Goal: Task Accomplishment & Management: Manage account settings

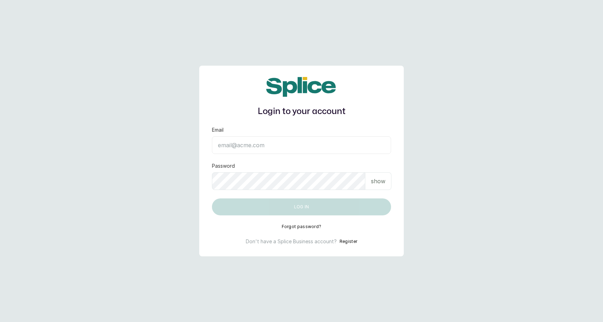
type input "[EMAIL_ADDRESS][DOMAIN_NAME]"
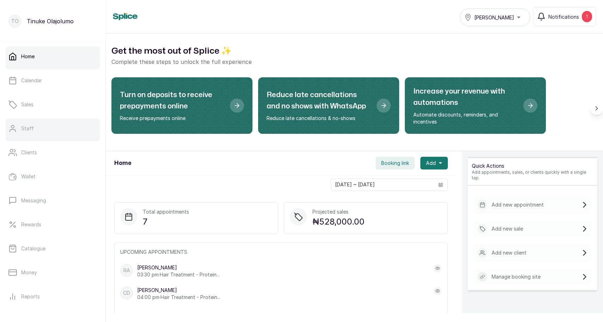
click at [42, 120] on link "Staff" at bounding box center [53, 128] width 94 height 20
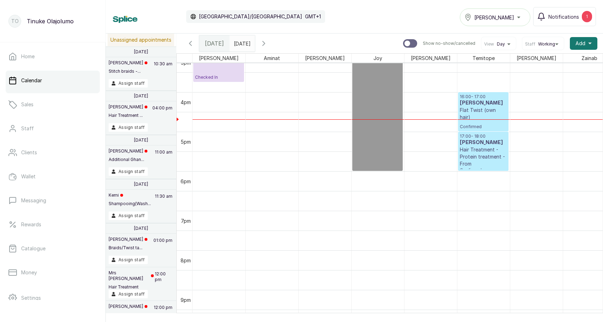
scroll to position [685, 0]
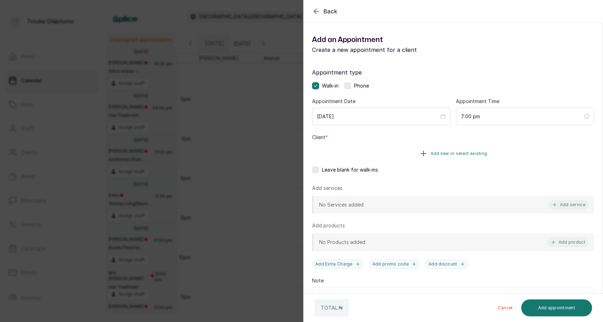
click at [445, 155] on span "Add new or select existing" at bounding box center [458, 154] width 57 height 6
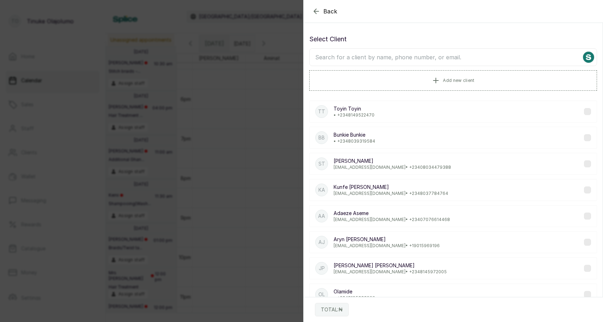
click at [431, 60] on input "text" at bounding box center [453, 57] width 288 height 18
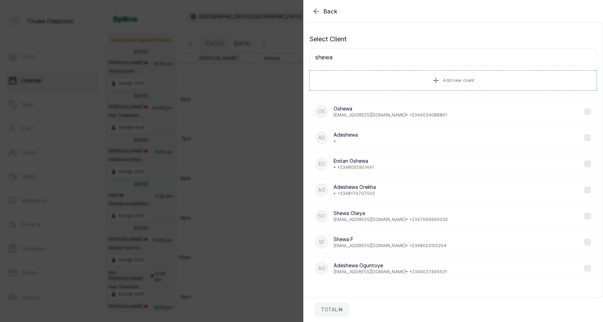
type input "shewa"
click at [385, 237] on p "Shewa F" at bounding box center [389, 238] width 113 height 7
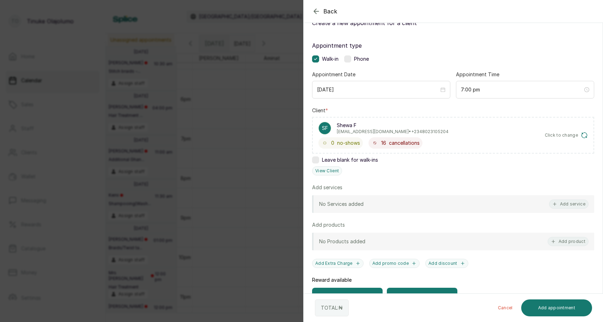
scroll to position [29, 0]
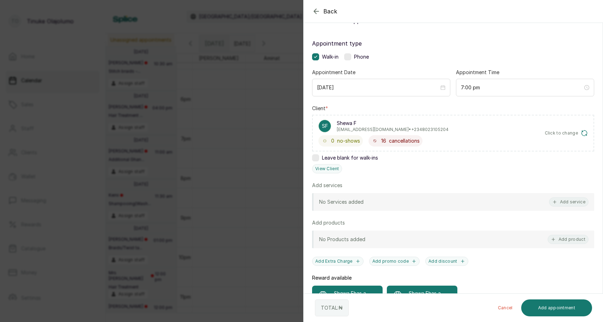
click at [286, 179] on div "Back Add Appointment Add an Appointment Create a new appointment for a client A…" at bounding box center [301, 161] width 603 height 322
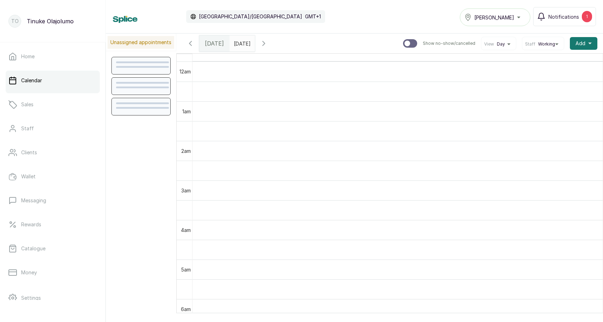
scroll to position [237, 0]
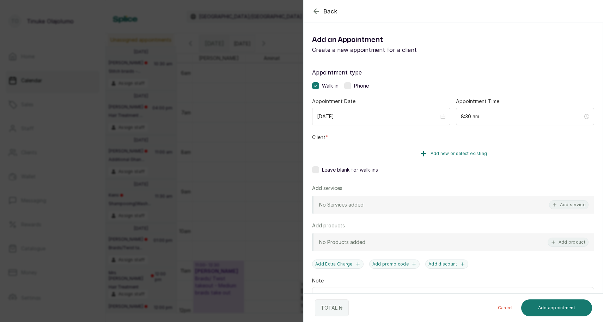
click at [458, 154] on span "Add new or select existing" at bounding box center [458, 154] width 57 height 6
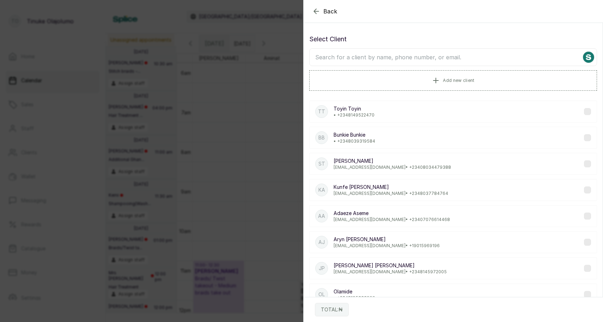
click at [433, 56] on input "text" at bounding box center [453, 57] width 288 height 18
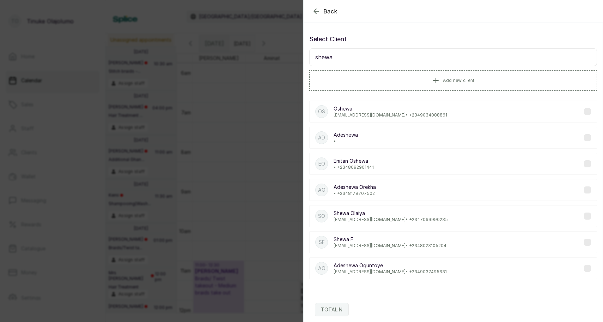
type input "shewa"
click at [446, 113] on div "Os Oshewa elimbims@gmail.com • +234 9034088861" at bounding box center [453, 111] width 288 height 22
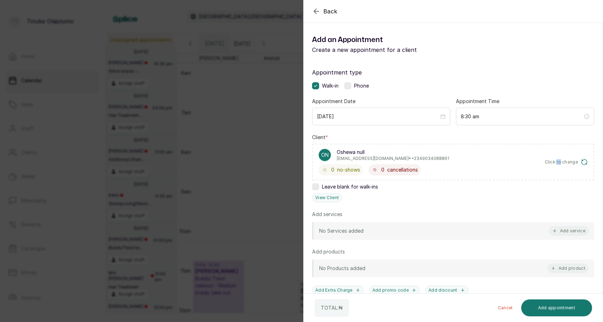
click at [571, 164] on span "Click to change" at bounding box center [561, 162] width 33 height 6
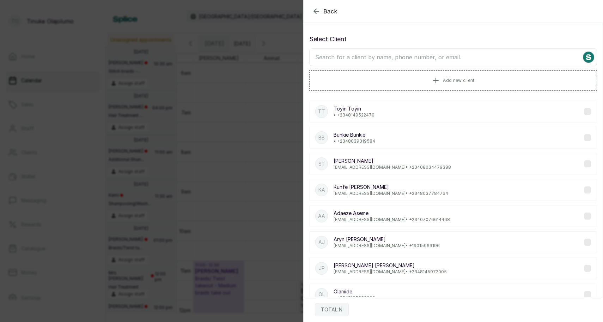
click at [448, 59] on input "text" at bounding box center [453, 57] width 288 height 18
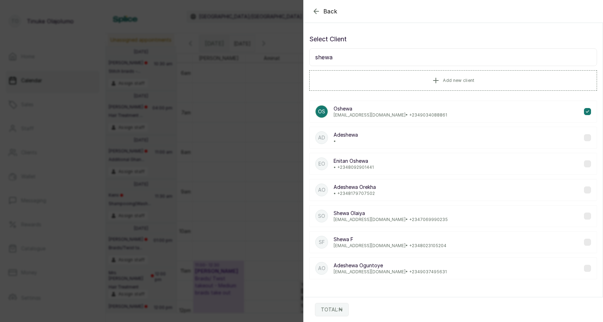
type input "shewa"
click at [397, 240] on p "Shewa F" at bounding box center [389, 238] width 113 height 7
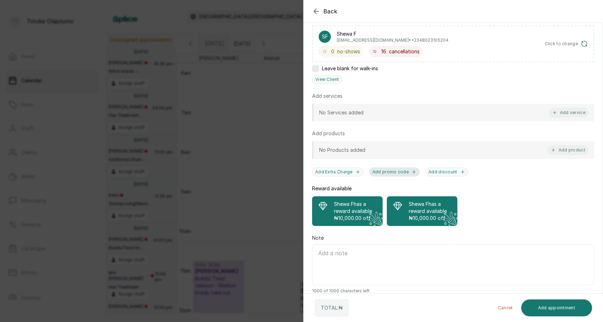
scroll to position [127, 0]
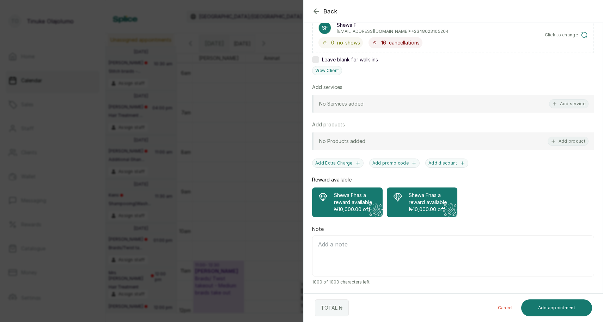
click at [565, 109] on div "No Services added Add service" at bounding box center [453, 104] width 282 height 18
click at [566, 104] on button "Add service" at bounding box center [568, 103] width 39 height 9
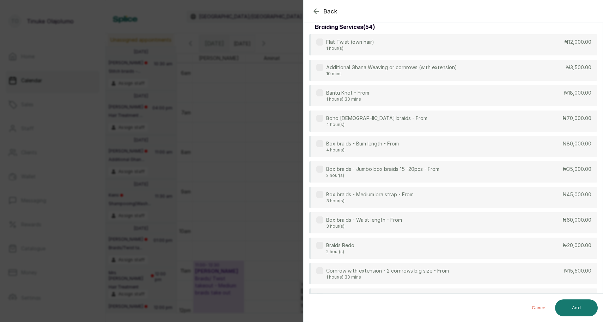
scroll to position [28, 0]
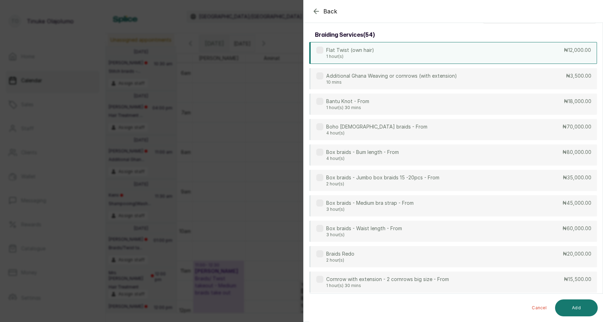
click at [548, 47] on div "Flat Twist (own hair) 1 hour(s) ₦12,000.00" at bounding box center [453, 53] width 288 height 22
click at [544, 77] on div "Additional Ghana Weaving or cornrows (with extension) 10 mins ₦3,500.00" at bounding box center [453, 79] width 288 height 22
click at [573, 310] on button "Add" at bounding box center [576, 307] width 43 height 17
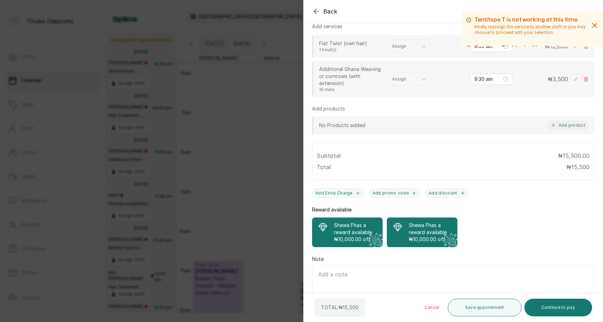
scroll to position [193, 0]
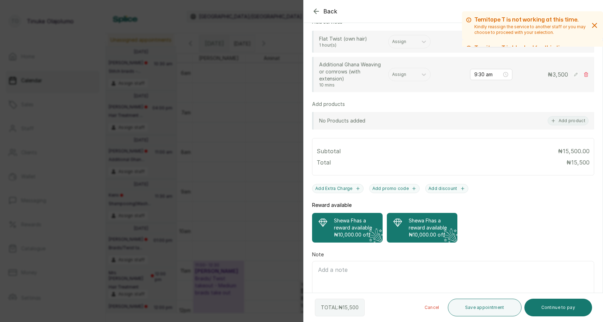
click at [374, 217] on p "Shewa F has a reward available" at bounding box center [355, 224] width 43 height 14
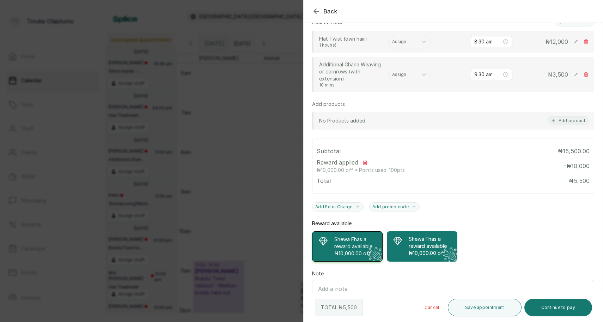
click at [124, 65] on div "Back Add Appointment Add an Appointment Create a new appointment for a client A…" at bounding box center [301, 161] width 603 height 322
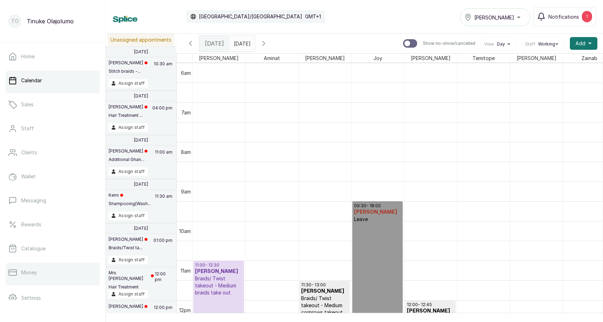
scroll to position [60, 0]
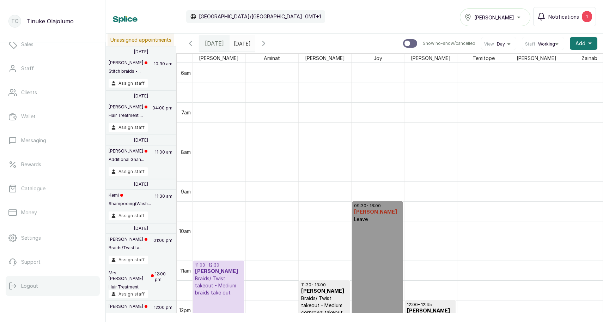
click at [42, 283] on button "Logout" at bounding box center [53, 286] width 94 height 20
